Goal: Task Accomplishment & Management: Complete application form

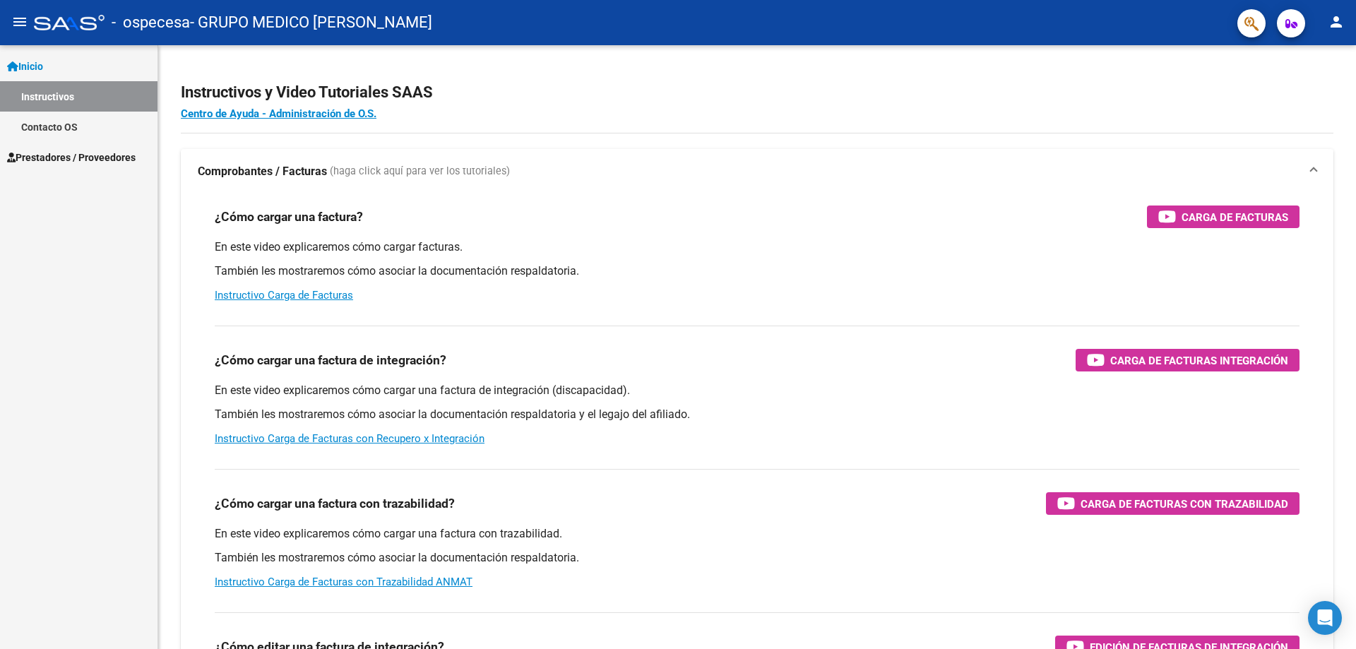
click at [73, 155] on span "Prestadores / Proveedores" at bounding box center [71, 158] width 129 height 16
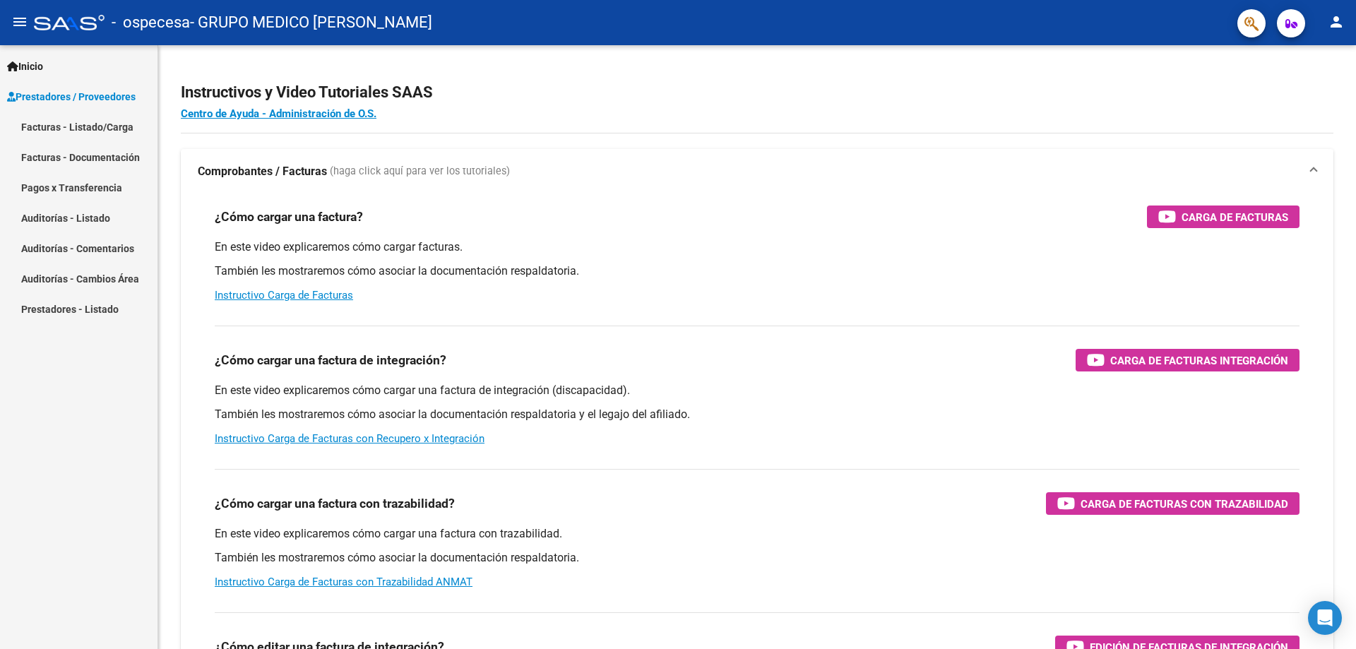
click at [111, 129] on link "Facturas - Listado/Carga" at bounding box center [79, 127] width 158 height 30
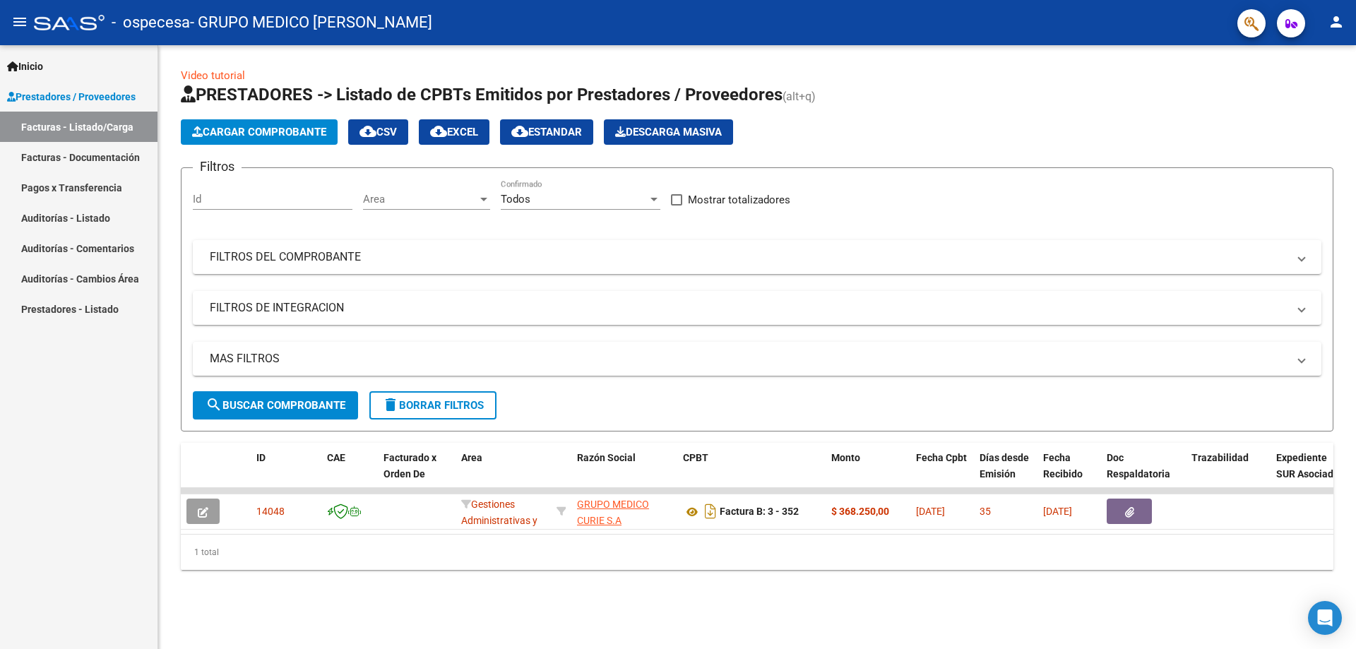
click at [297, 126] on span "Cargar Comprobante" at bounding box center [259, 132] width 134 height 13
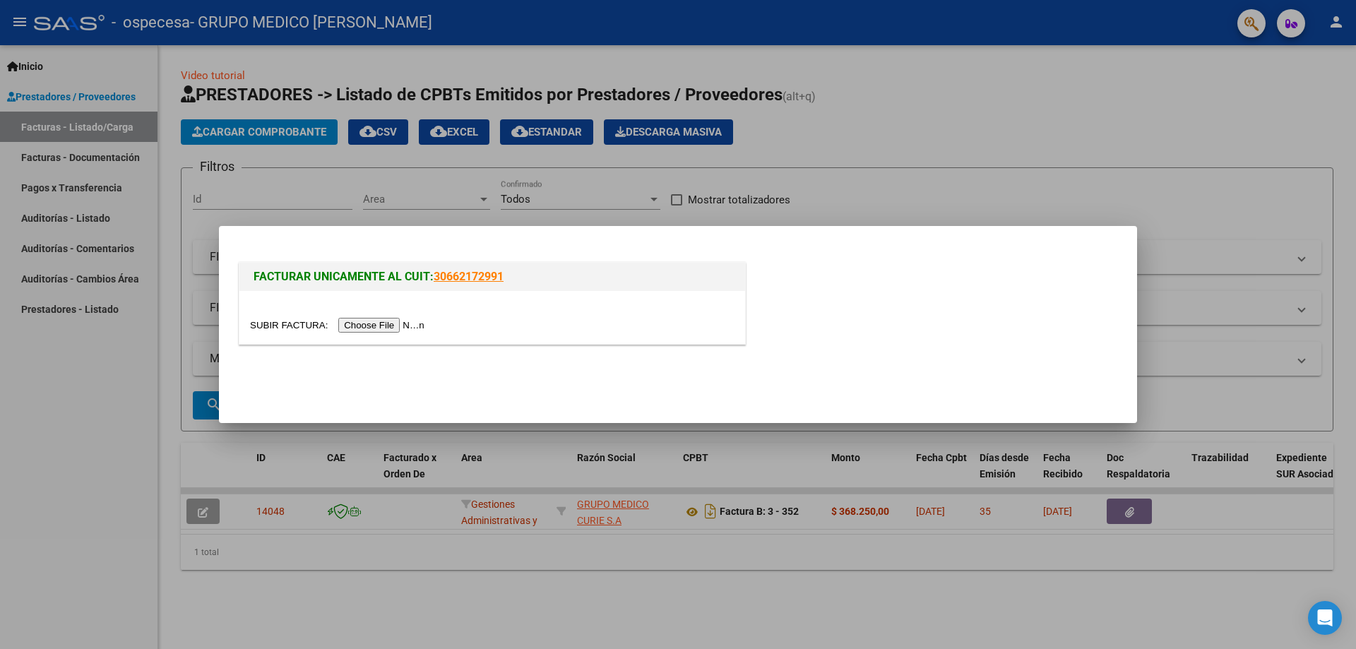
click at [409, 326] on input "file" at bounding box center [339, 325] width 179 height 15
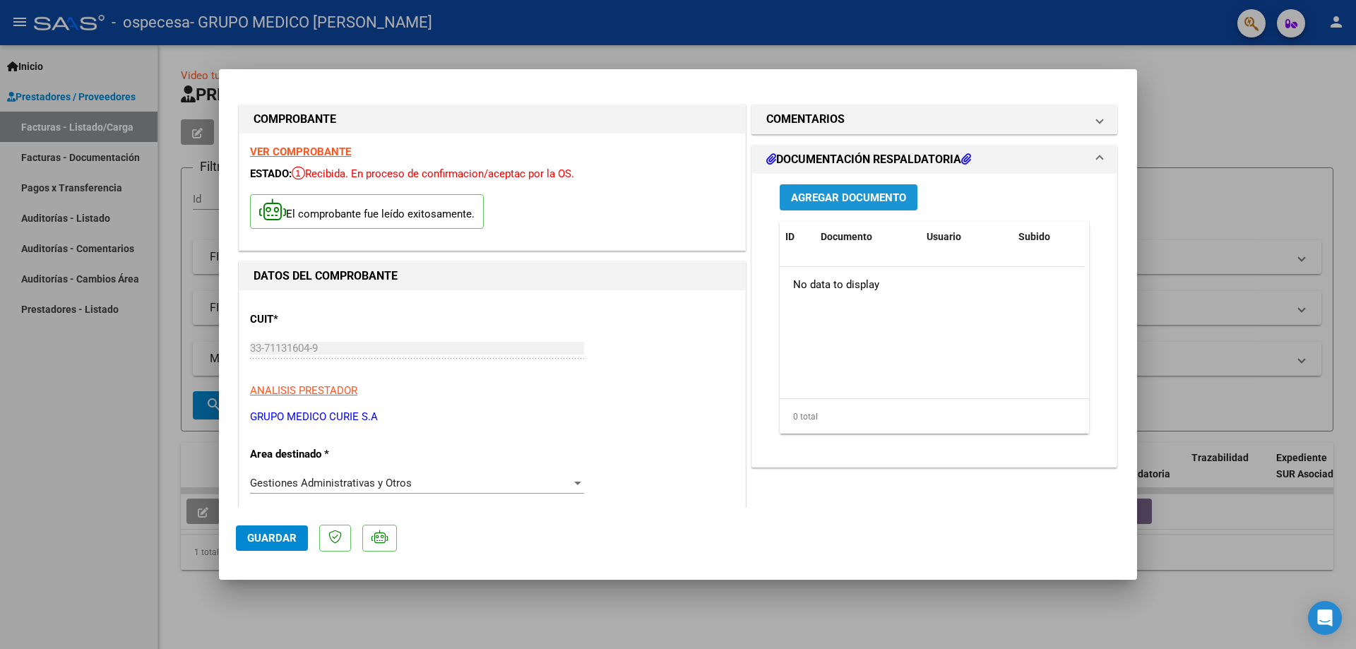
click at [866, 199] on span "Agregar Documento" at bounding box center [848, 197] width 115 height 13
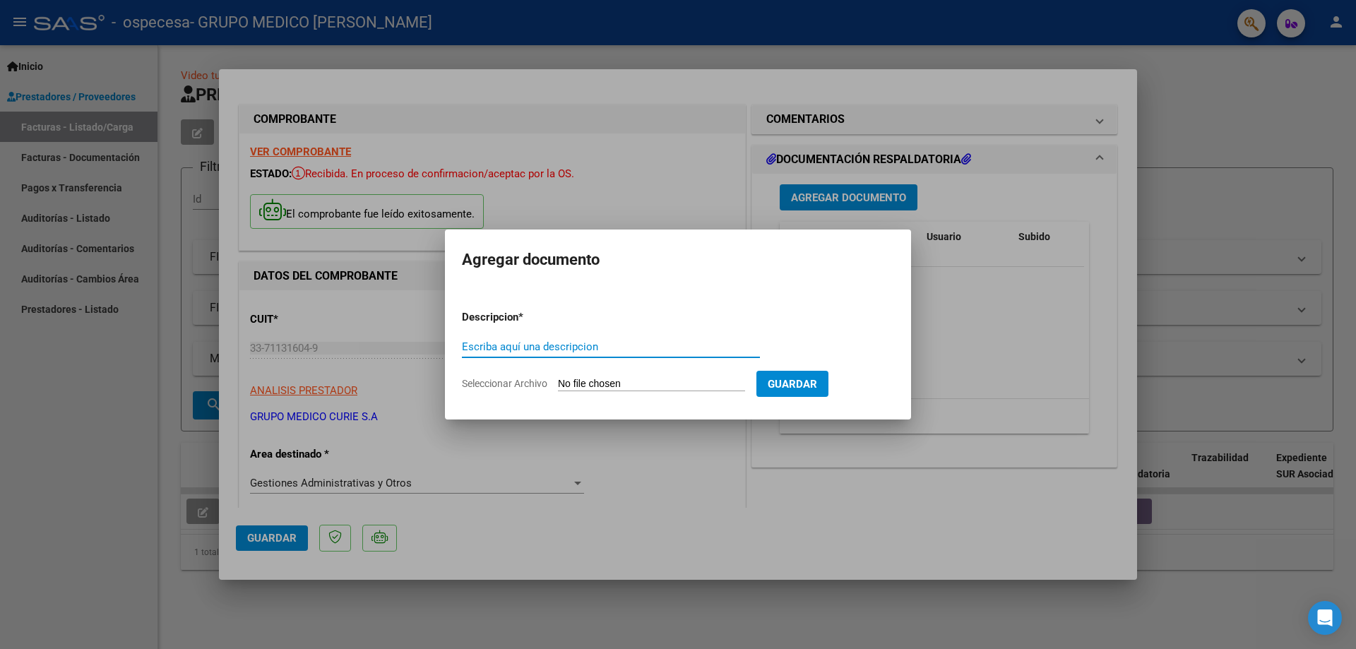
click at [629, 347] on input "Escriba aquí una descripcion" at bounding box center [611, 347] width 298 height 13
type input "d"
type input "DOCUMENTACION RESPALDATORIA"
click at [817, 381] on span "Guardar" at bounding box center [792, 384] width 49 height 13
click at [680, 381] on input "Seleccionar Archivo" at bounding box center [651, 384] width 187 height 13
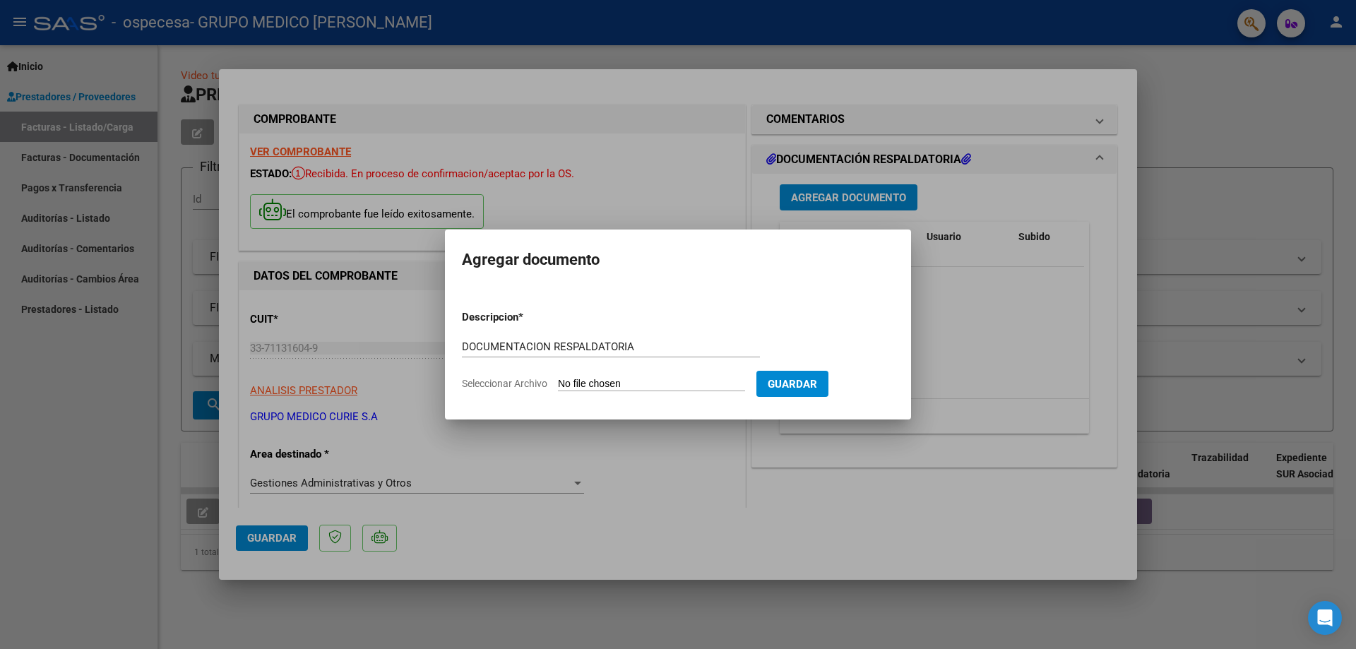
type input "C:\fakepath\DETALLE FACTURACION FC 0003_00000356.pdf"
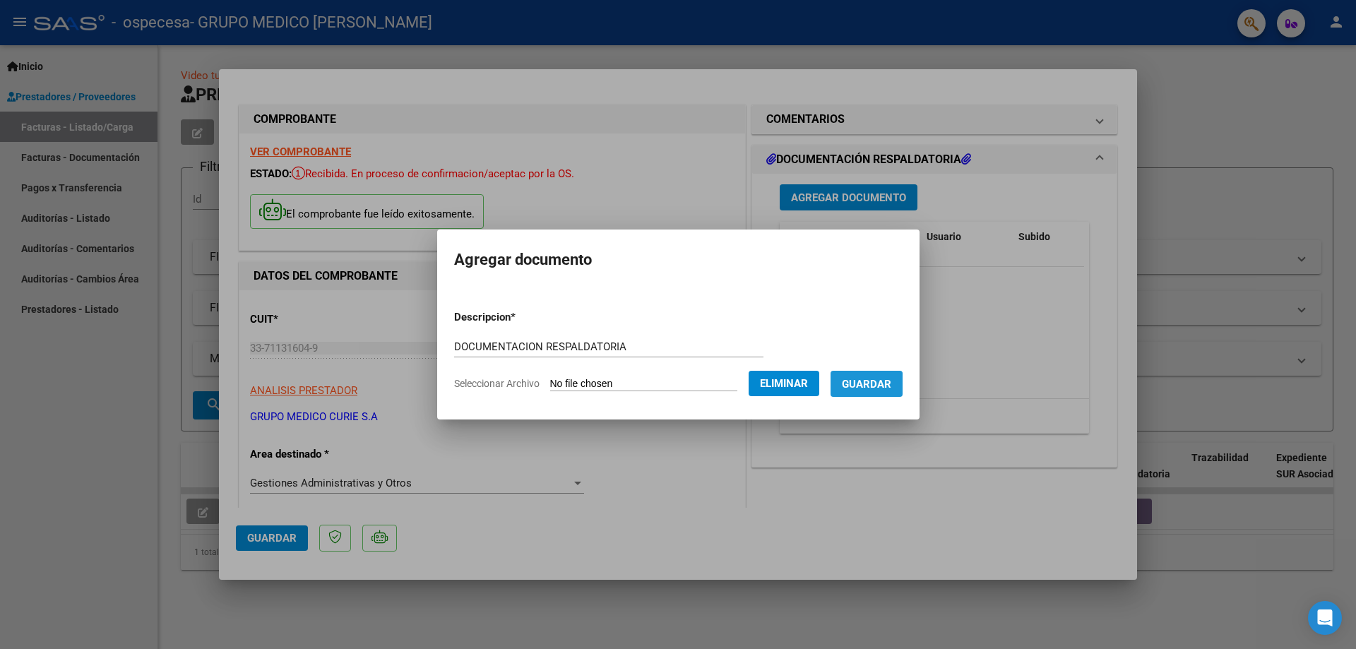
click at [872, 386] on span "Guardar" at bounding box center [866, 384] width 49 height 13
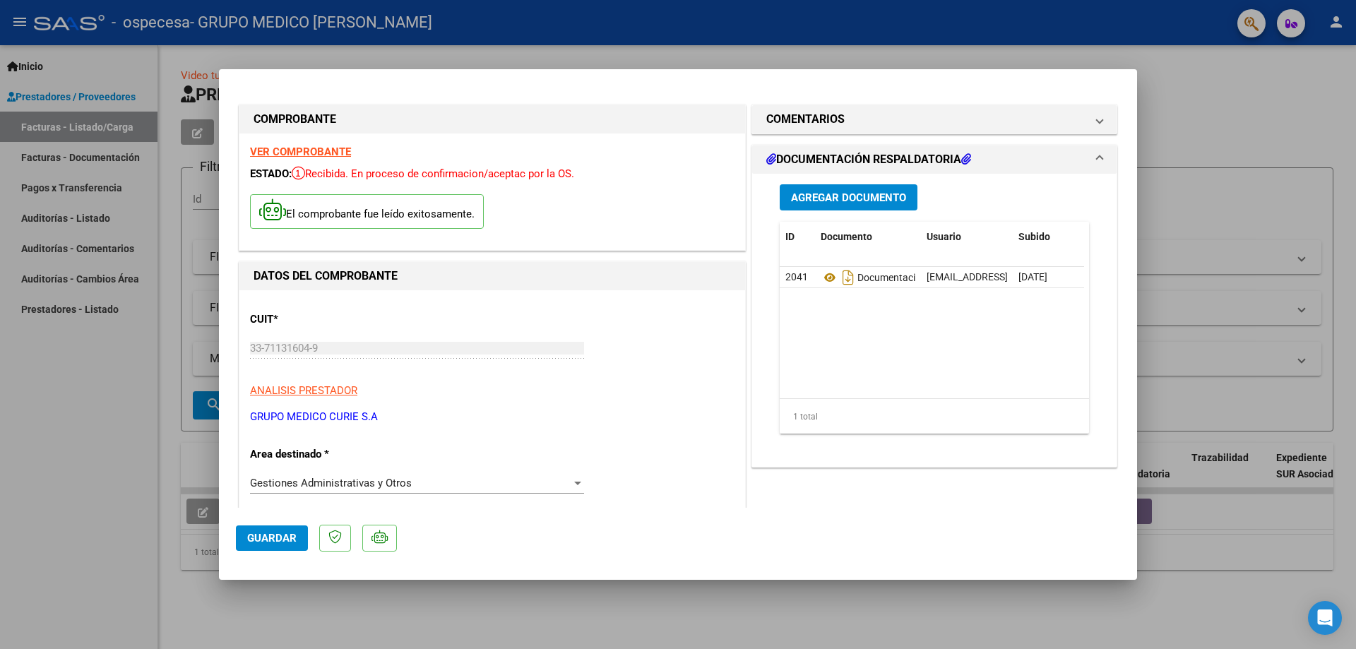
scroll to position [706, 0]
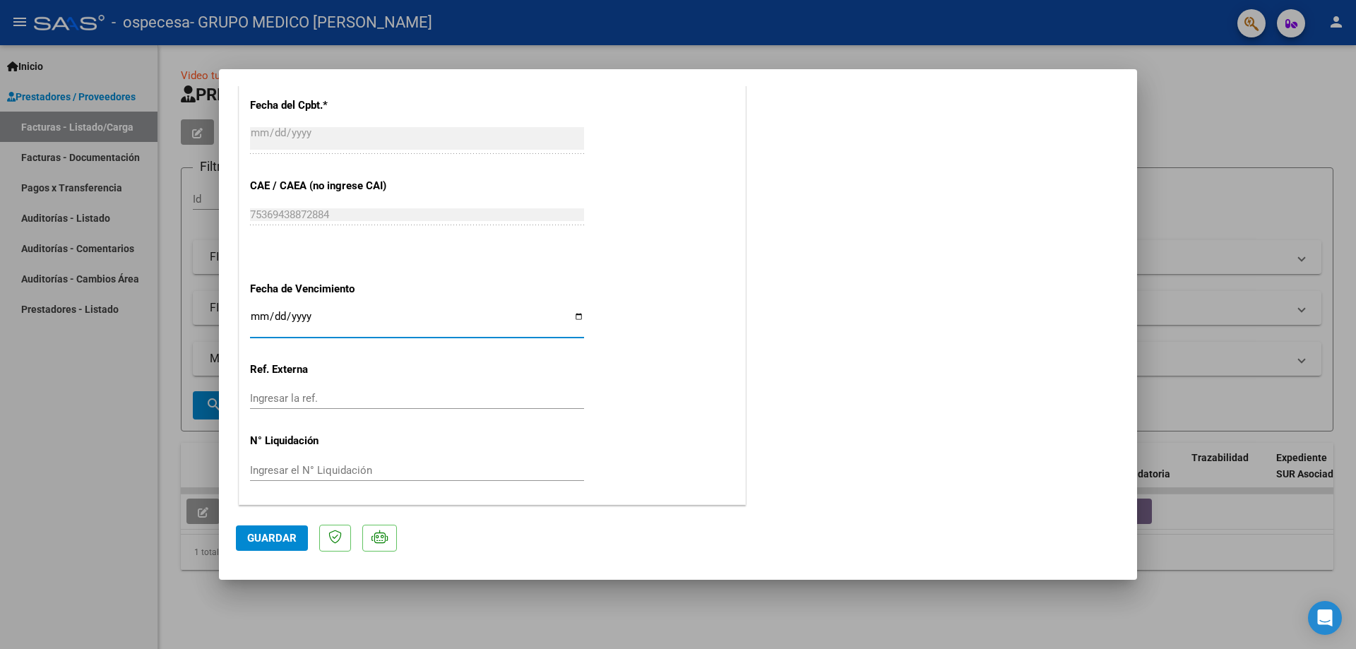
click at [362, 319] on input "Ingresar la fecha" at bounding box center [417, 322] width 334 height 23
click at [573, 316] on input "Ingresar la fecha" at bounding box center [417, 322] width 334 height 23
type input "[DATE]"
click at [287, 532] on span "Guardar" at bounding box center [271, 538] width 49 height 13
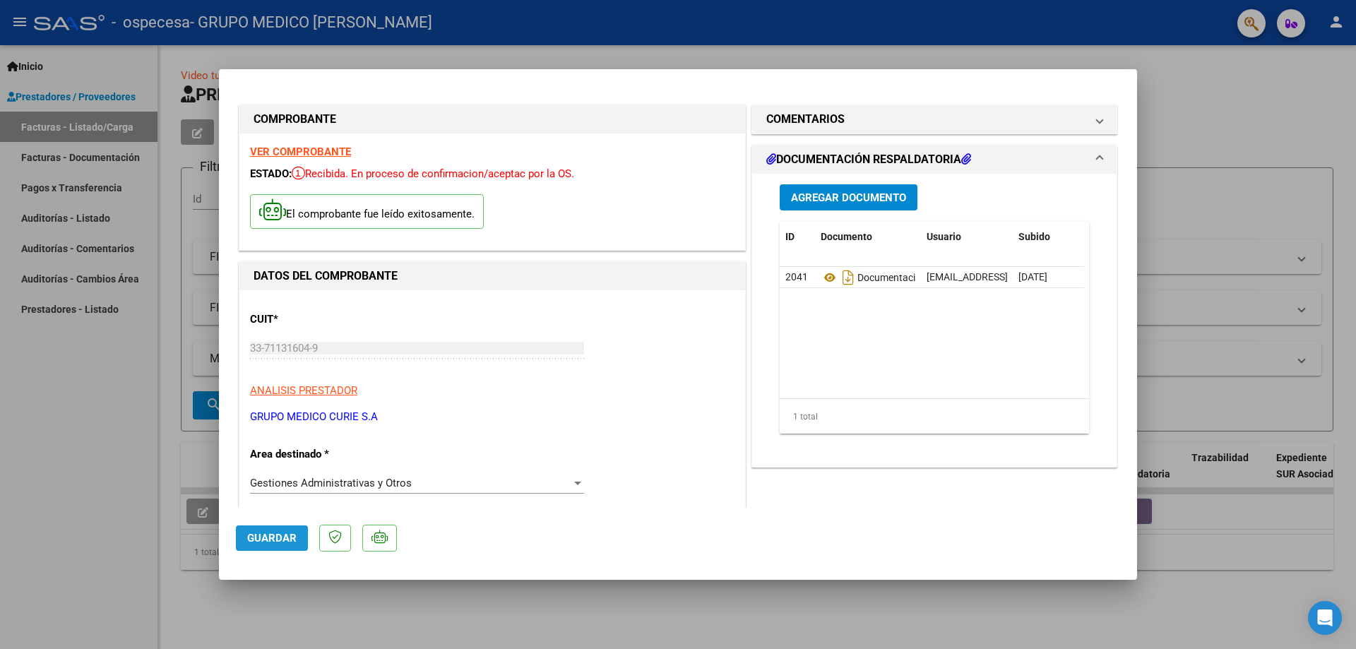
click at [281, 532] on span "Guardar" at bounding box center [271, 538] width 49 height 13
click at [1274, 81] on div at bounding box center [678, 324] width 1356 height 649
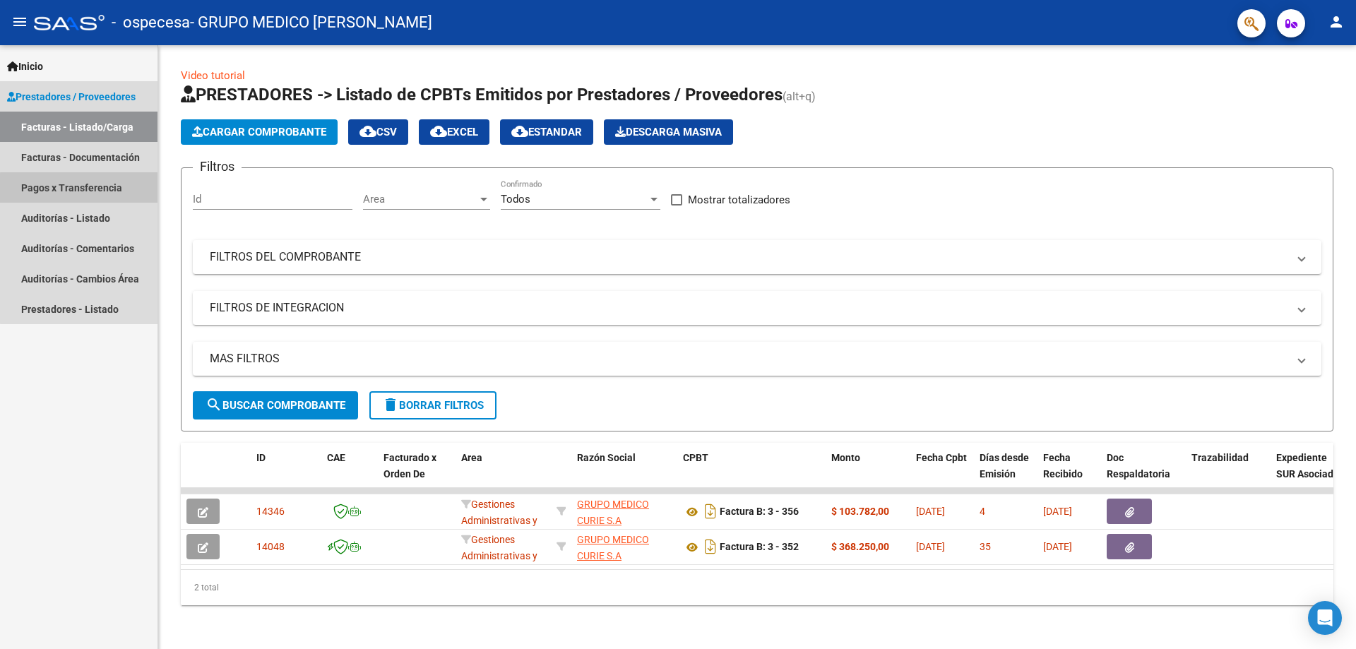
click at [95, 189] on link "Pagos x Transferencia" at bounding box center [79, 187] width 158 height 30
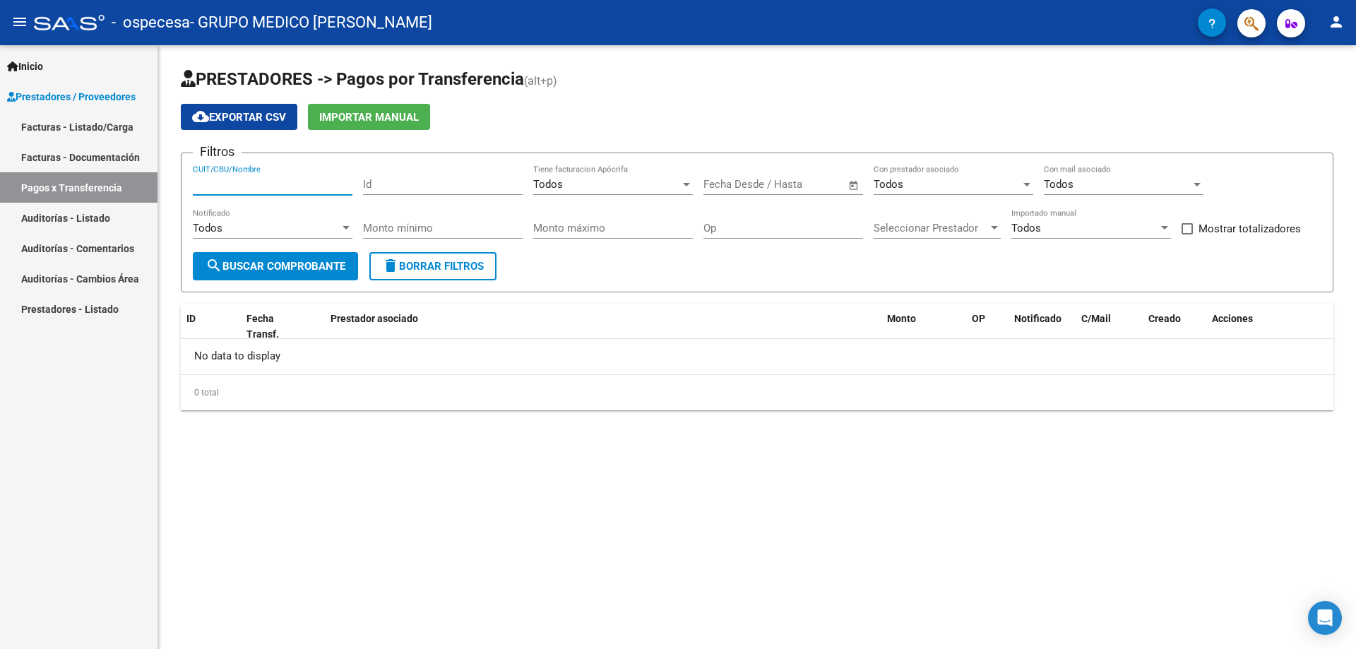
click at [243, 184] on input "CUIT/CBU/Nombre" at bounding box center [273, 184] width 160 height 13
type input "33711316049"
click at [992, 225] on div at bounding box center [994, 228] width 13 height 11
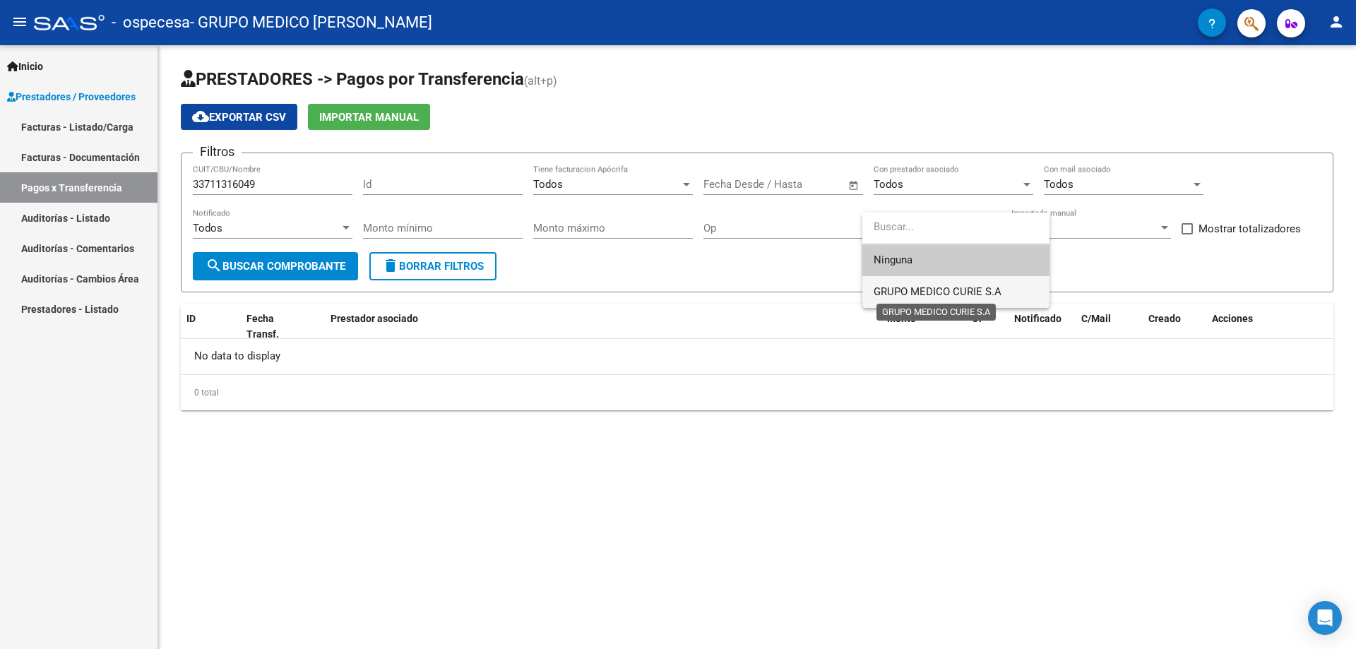
click at [923, 288] on span "GRUPO MEDICO CURIE S.A" at bounding box center [938, 291] width 128 height 13
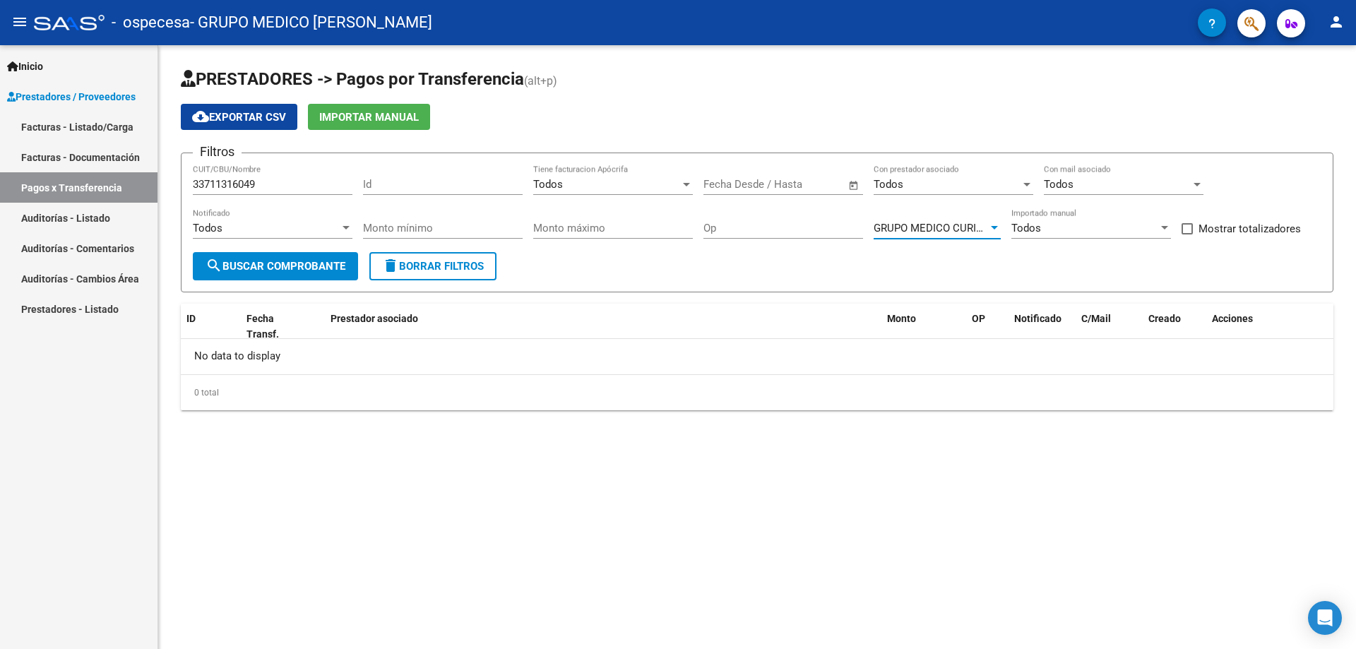
click at [746, 189] on input "text" at bounding box center [732, 184] width 57 height 13
click at [868, 227] on button "Previous month" at bounding box center [867, 225] width 28 height 28
click at [778, 308] on span "1" at bounding box center [779, 314] width 25 height 25
type input "[DATE]"
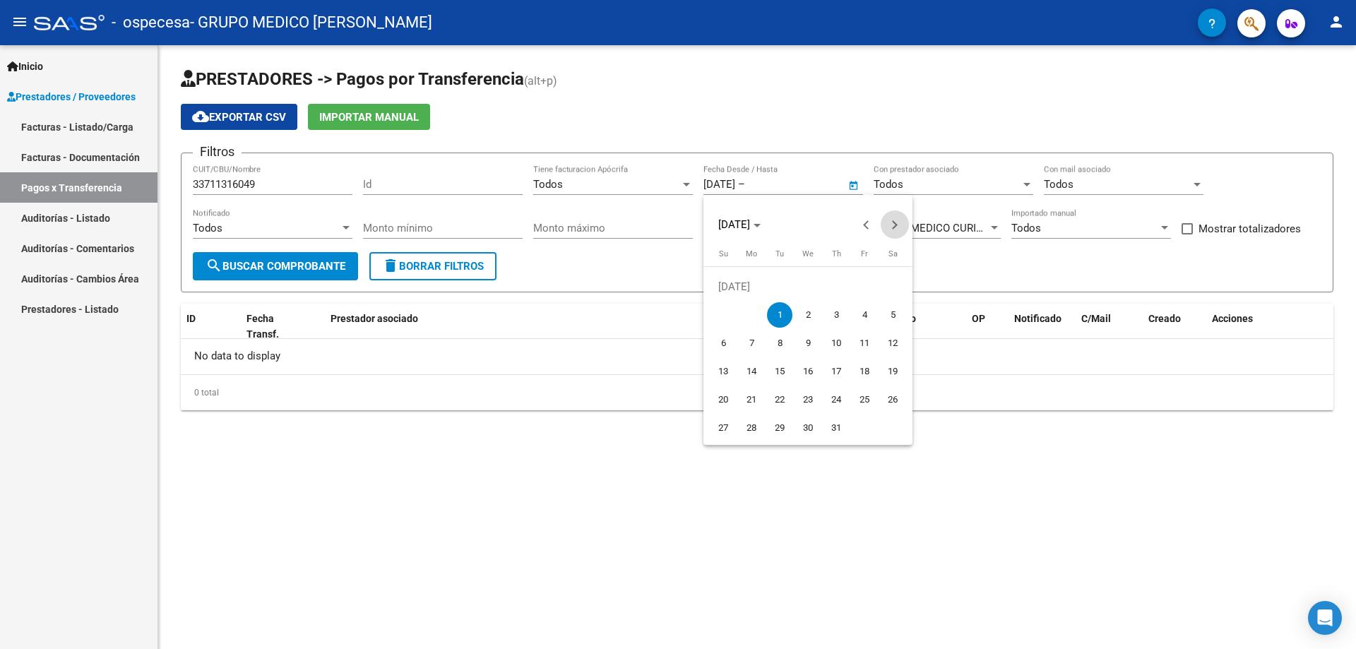
click at [891, 223] on button "Next month" at bounding box center [895, 225] width 28 height 28
click at [892, 222] on button "Next month" at bounding box center [895, 225] width 28 height 28
click at [858, 222] on span "Previous month" at bounding box center [867, 225] width 28 height 28
click at [775, 340] on span "9" at bounding box center [779, 343] width 25 height 25
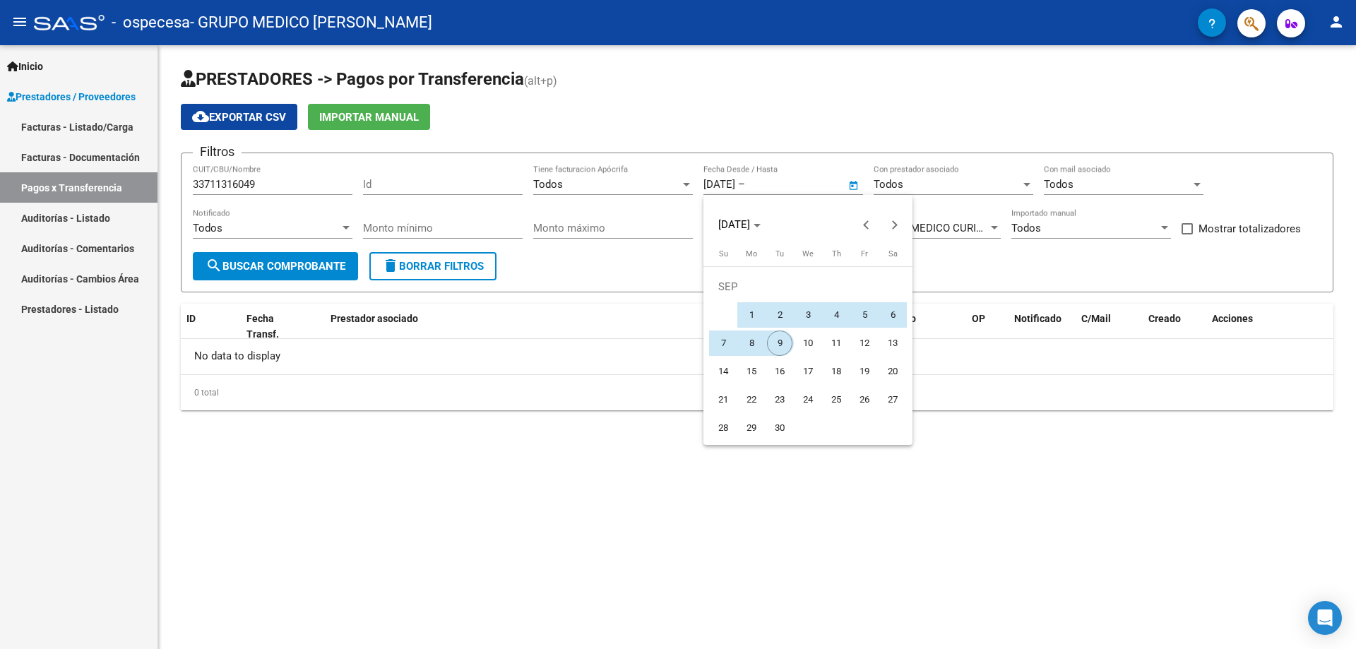
type input "[DATE]"
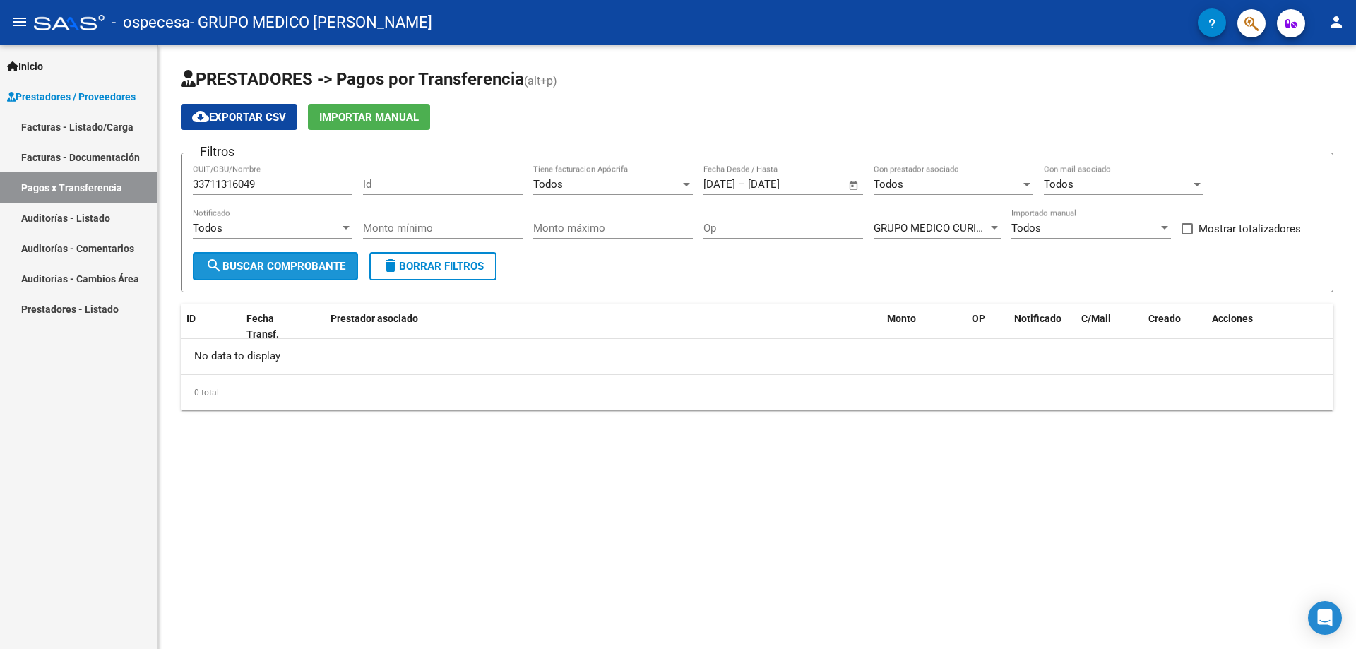
click at [285, 260] on span "search Buscar Comprobante" at bounding box center [276, 266] width 140 height 13
click at [1331, 25] on mat-icon "person" at bounding box center [1336, 21] width 17 height 17
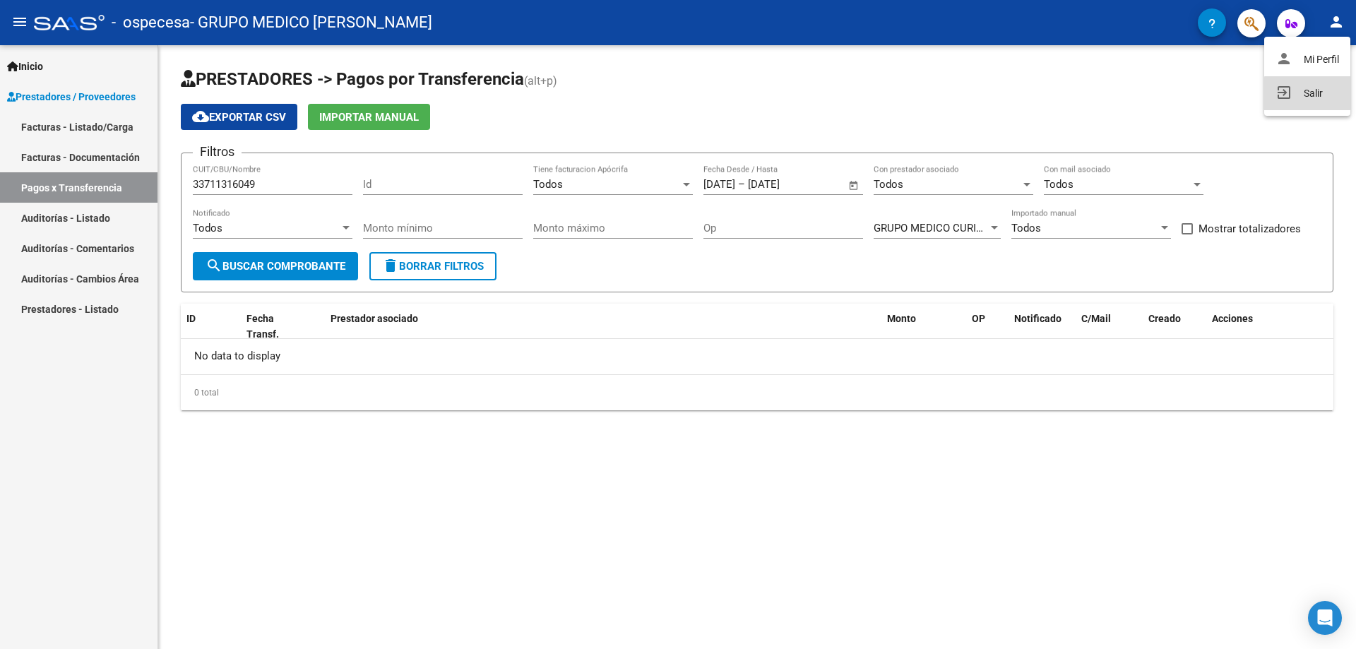
click at [1315, 95] on button "exit_to_app Salir" at bounding box center [1308, 93] width 86 height 34
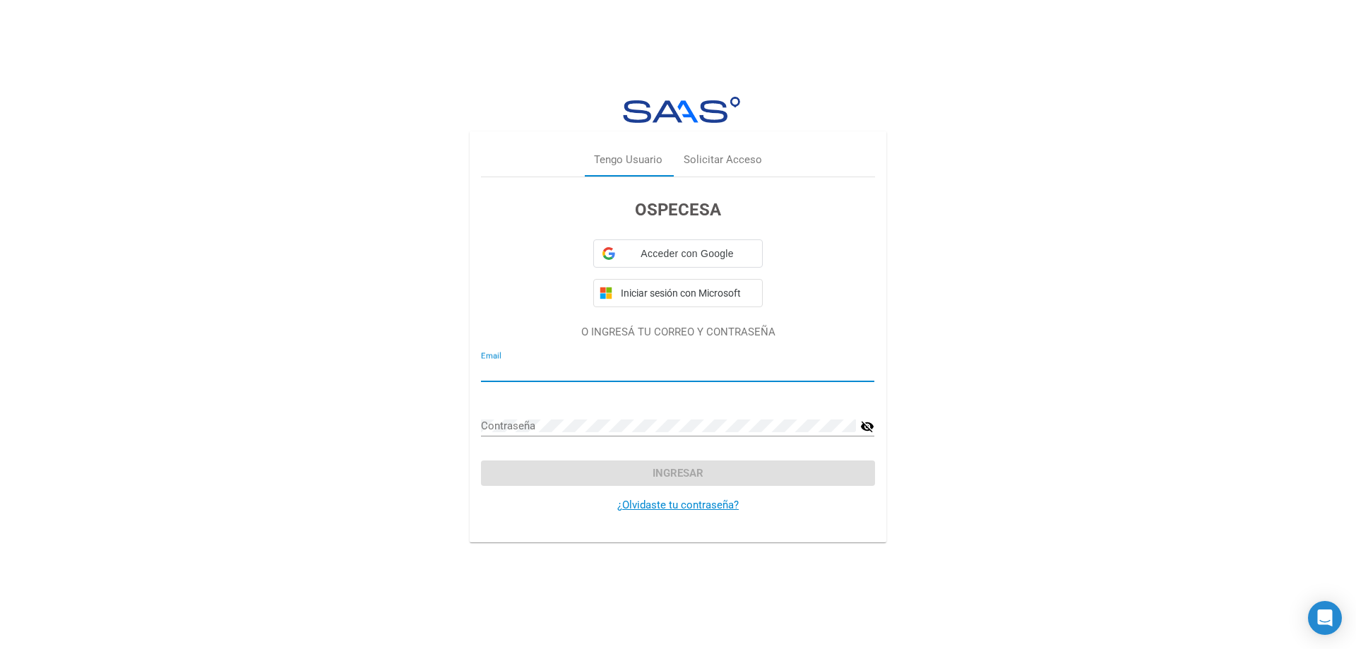
type input "[EMAIL_ADDRESS][DOMAIN_NAME]"
